Goal: Task Accomplishment & Management: Use online tool/utility

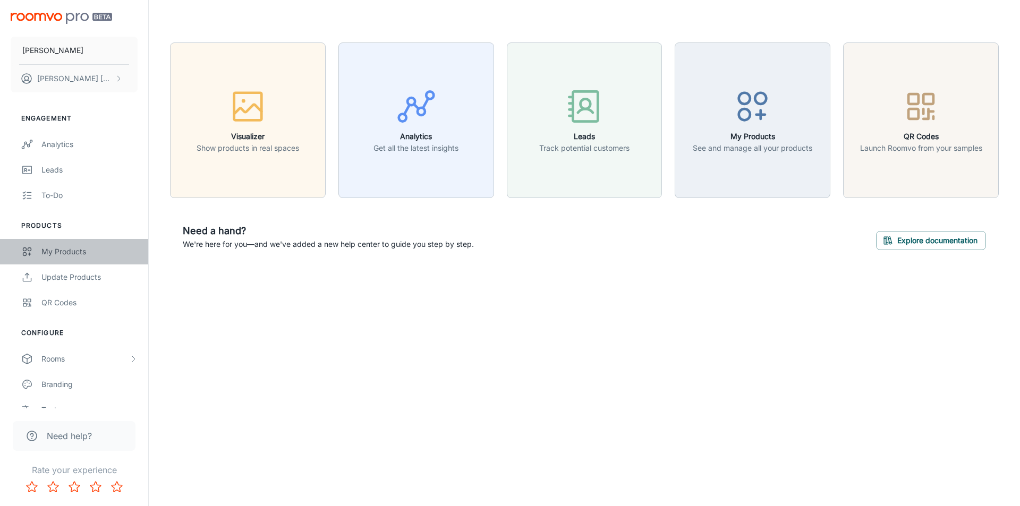
click at [82, 250] on div "My Products" at bounding box center [89, 252] width 96 height 12
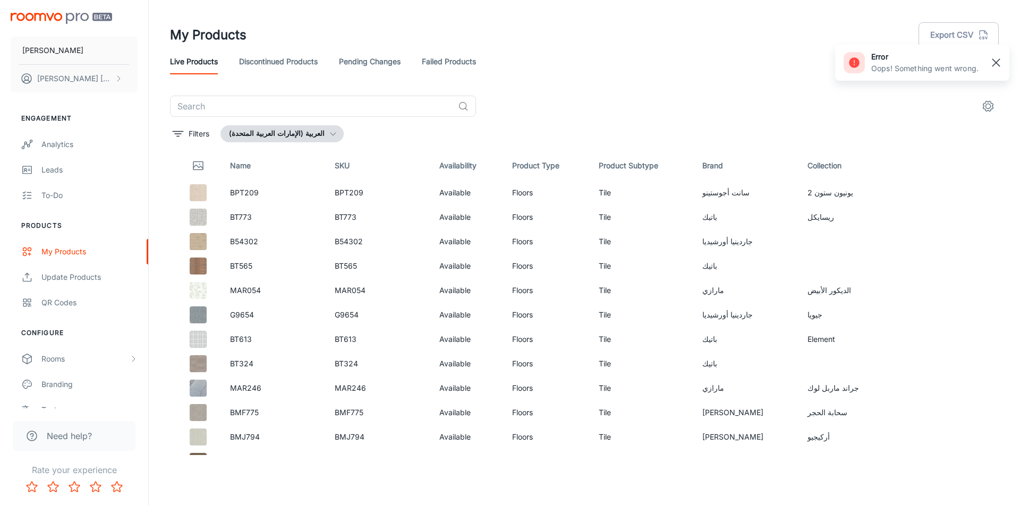
click at [1000, 64] on rect "button" at bounding box center [996, 62] width 13 height 13
click at [303, 138] on button "العربية (الإمارات العربية المتحدة)" at bounding box center [281, 133] width 123 height 17
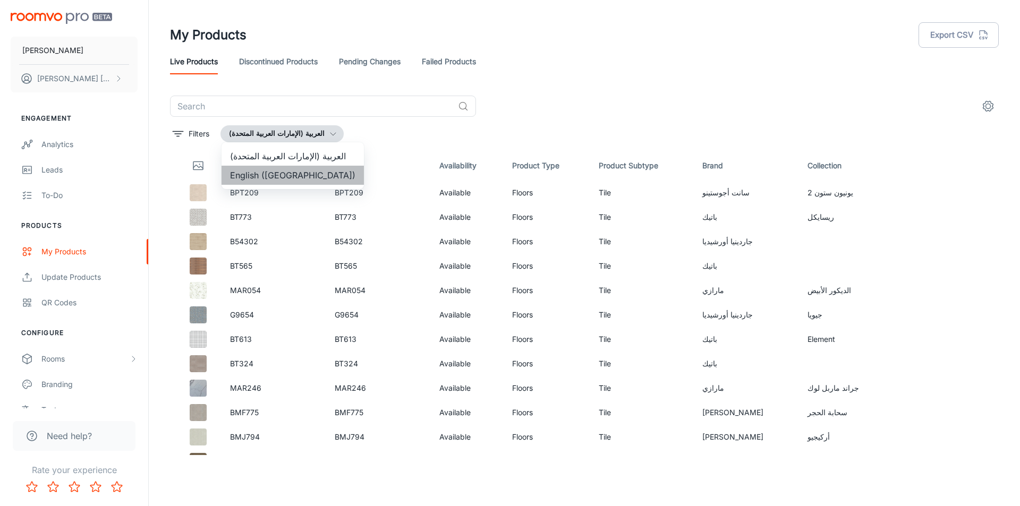
click at [297, 175] on li "English ([GEOGRAPHIC_DATA])" at bounding box center [293, 175] width 142 height 19
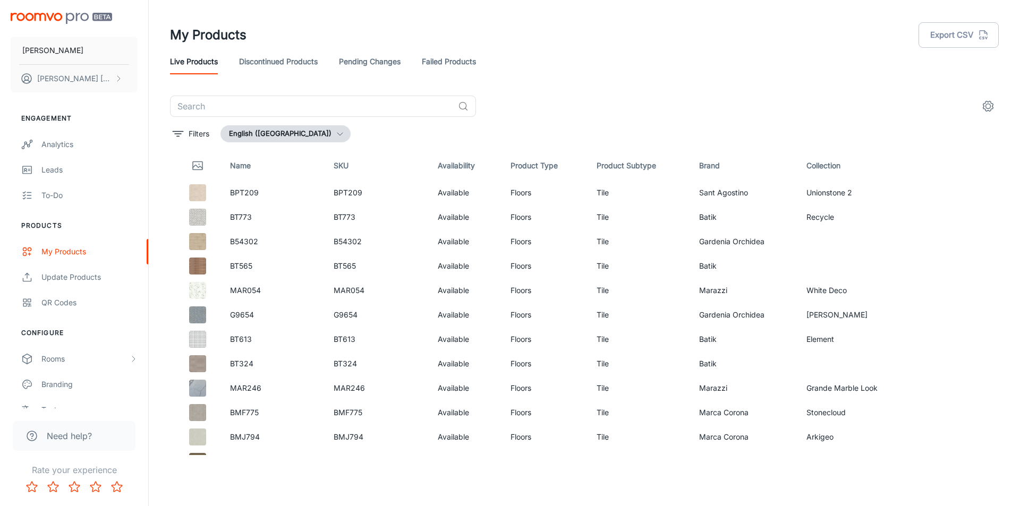
click at [689, 78] on header "My Products Export CSV Live Products Discontinued Products Pending Changes Fail…" at bounding box center [584, 48] width 854 height 96
click at [967, 30] on button "Export CSV" at bounding box center [958, 34] width 80 height 25
